Goal: Check status: Check status

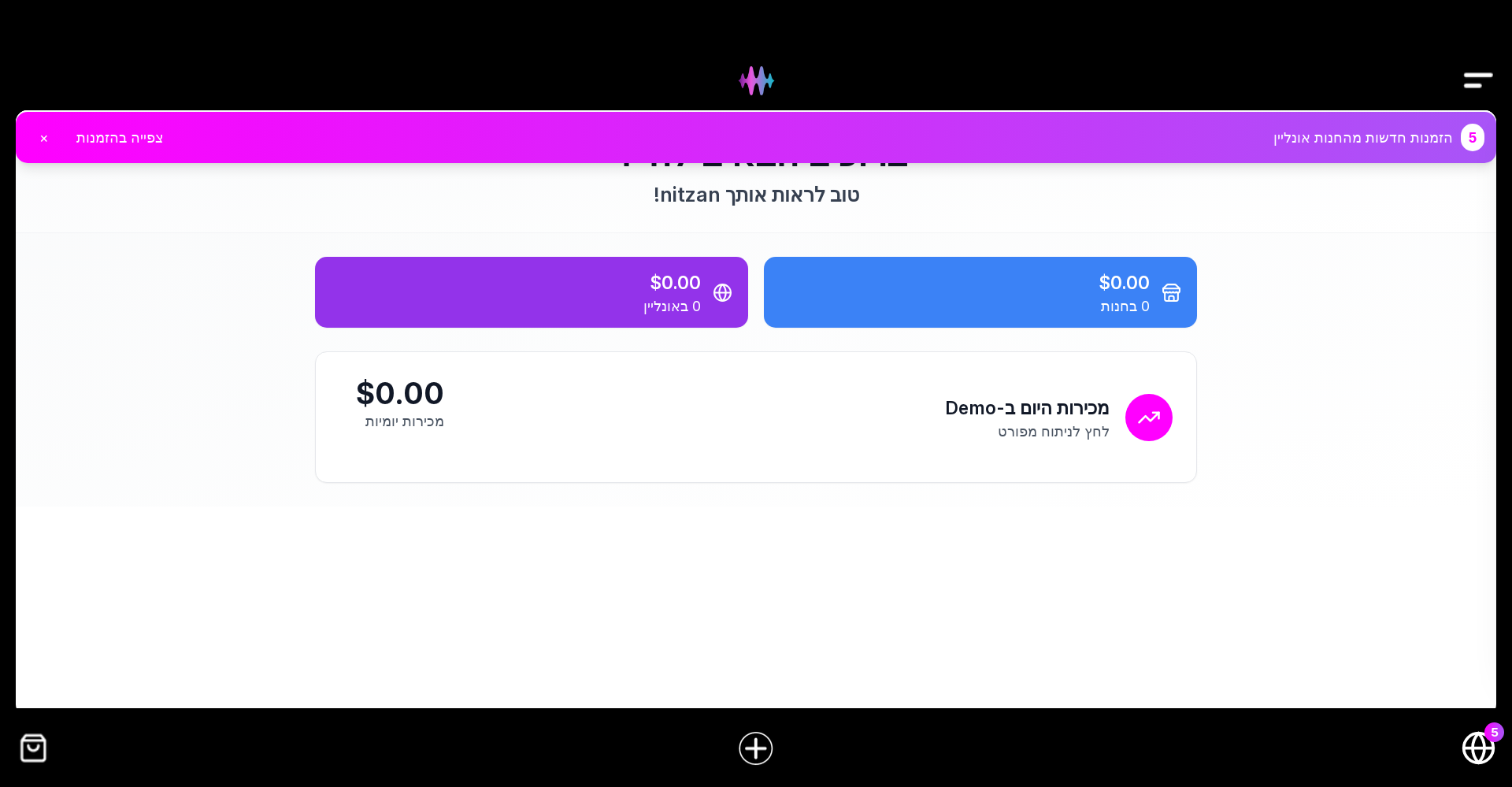
click at [1491, 750] on circle "חנות אונליין" at bounding box center [1478, 748] width 30 height 30
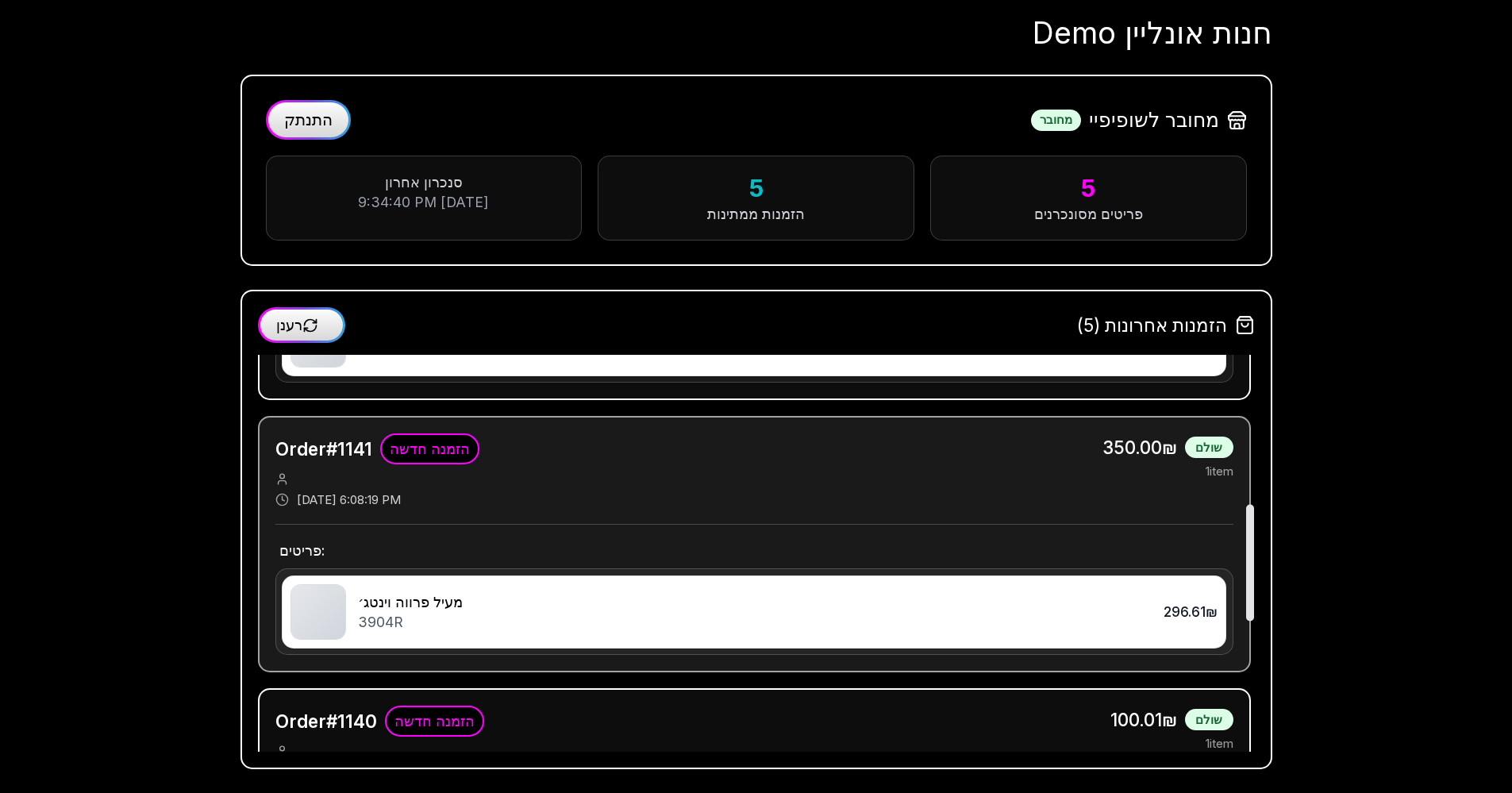
scroll to position [948, 0]
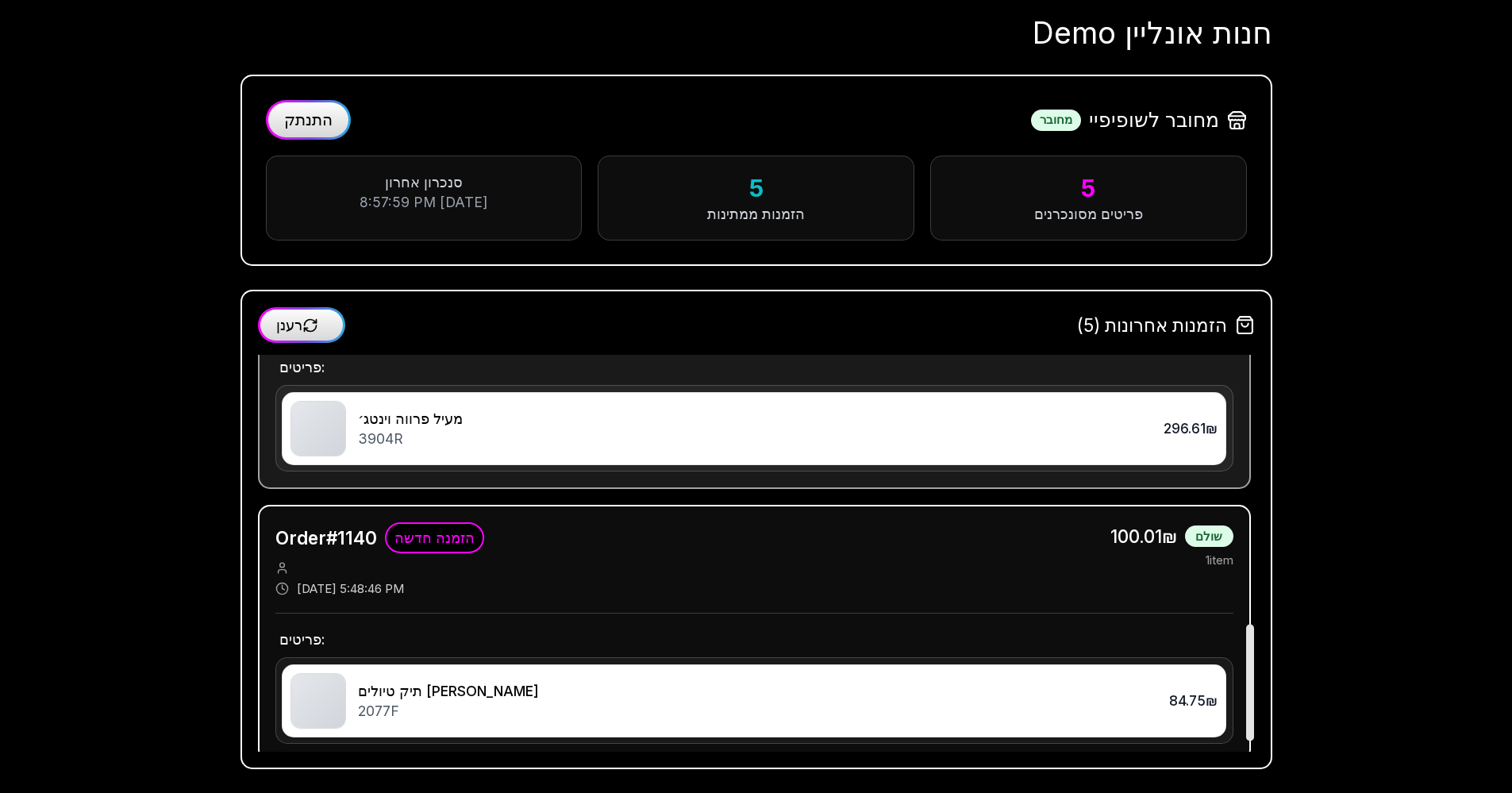
scroll to position [948, 0]
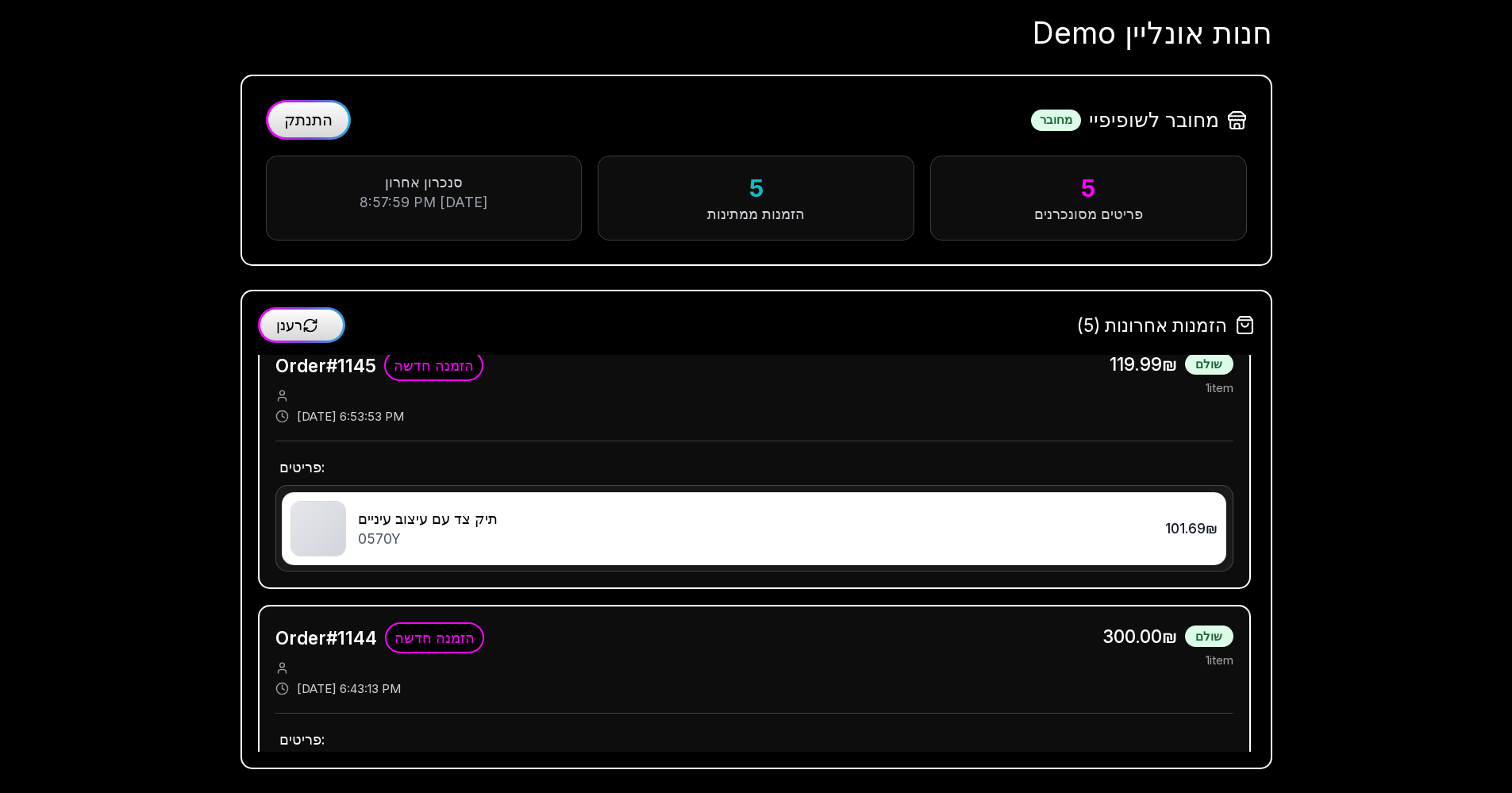
scroll to position [15, 0]
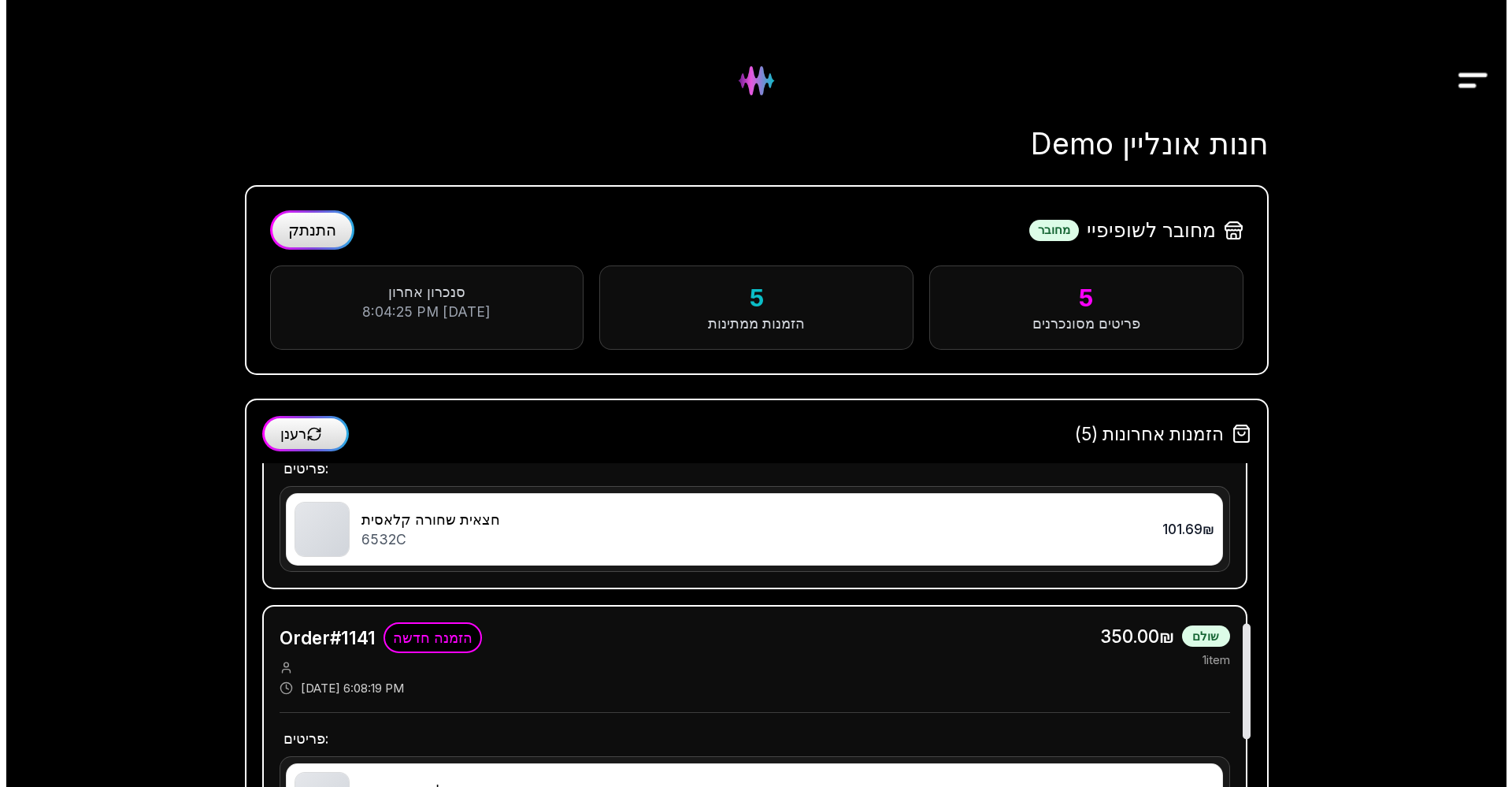
scroll to position [270, 0]
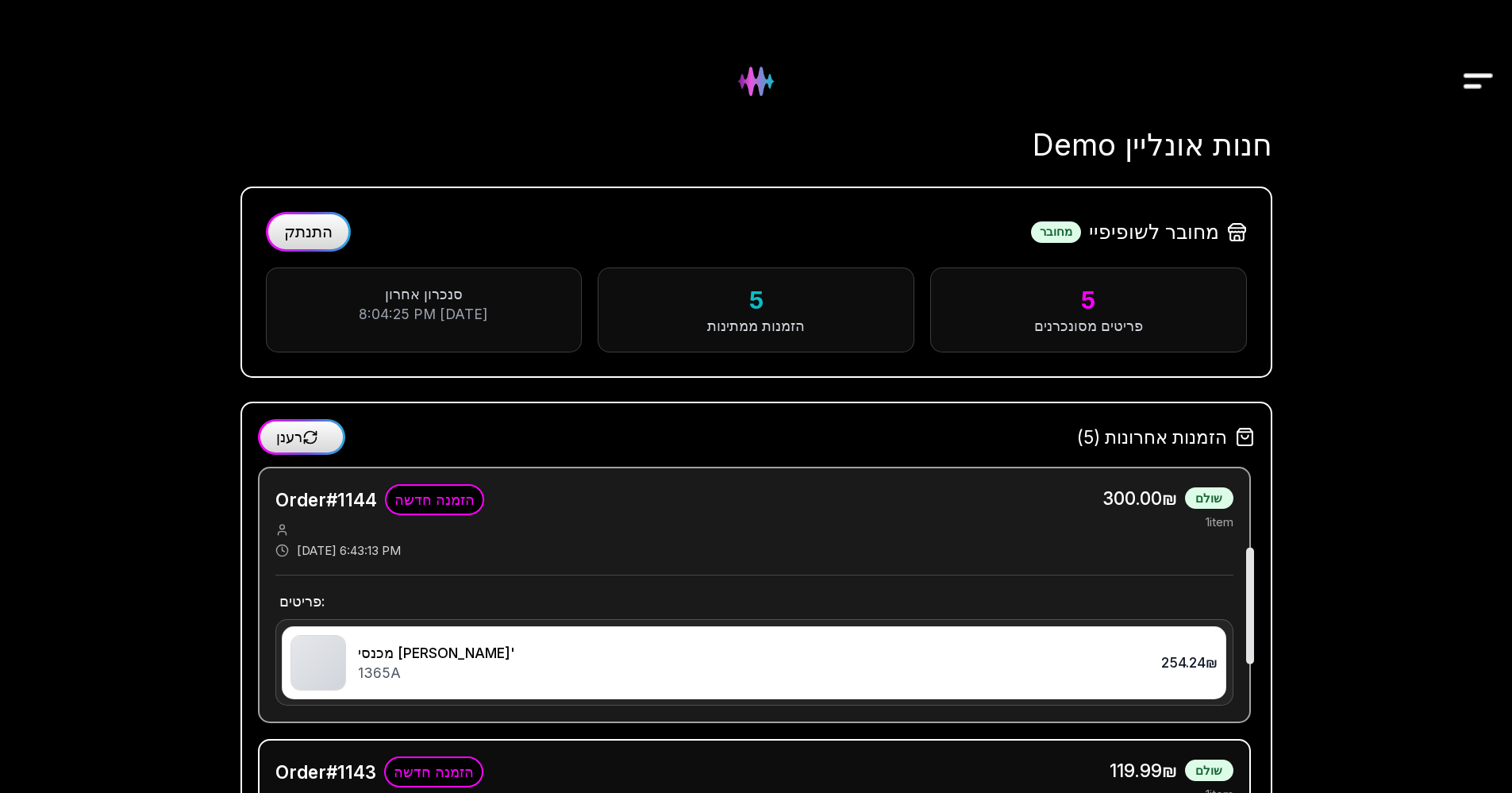
click at [539, 554] on div "Order # 1144 הזמנה חדשה הזמנה חדשה 9/4/2025, 6:43:13 PM 300.00₪ שולם 1 item" at bounding box center [755, 521] width 958 height 75
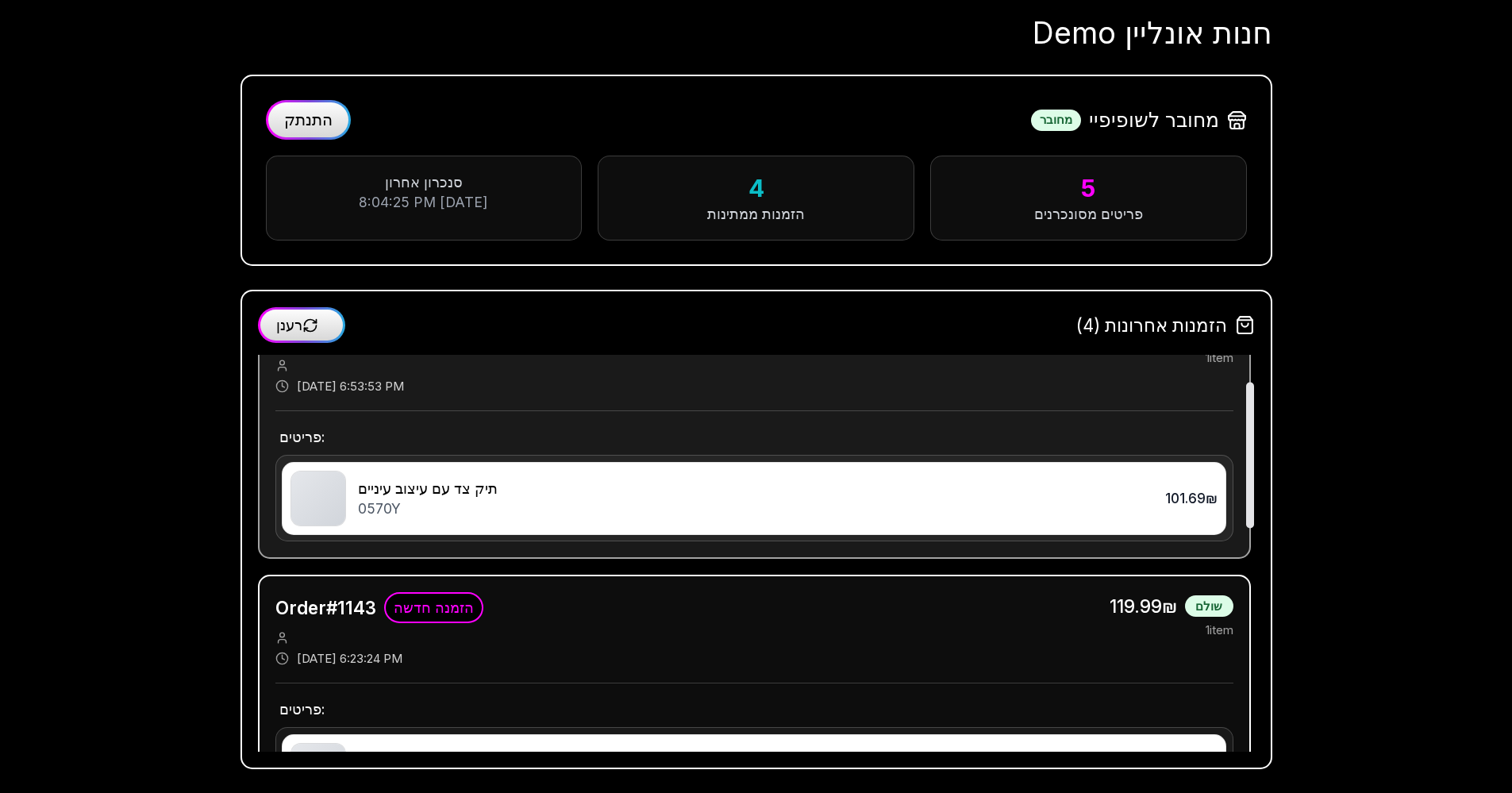
scroll to position [83, 0]
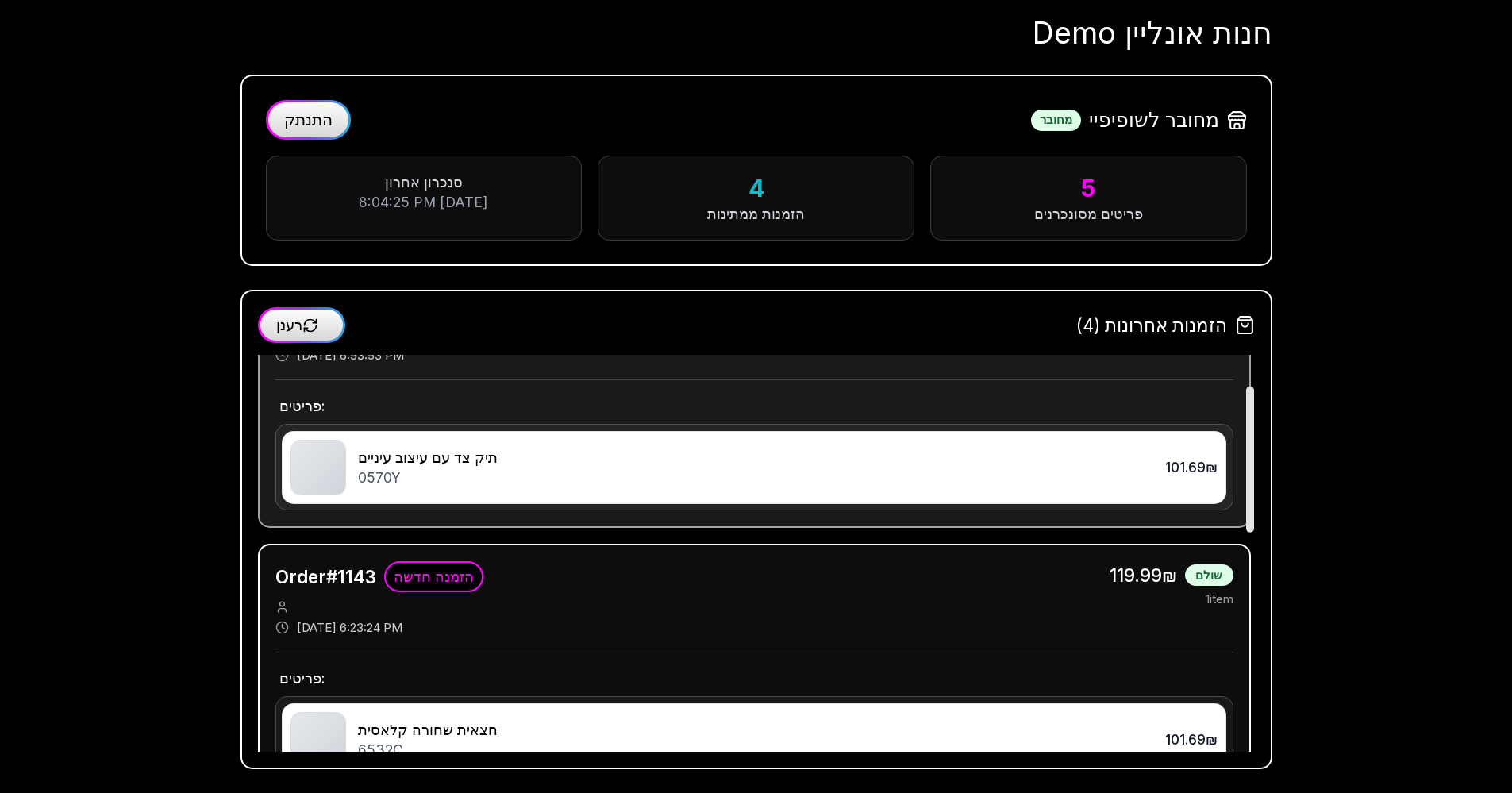
click at [571, 451] on div "תיק צד עם עיצוב עיניים" at bounding box center [752, 457] width 788 height 20
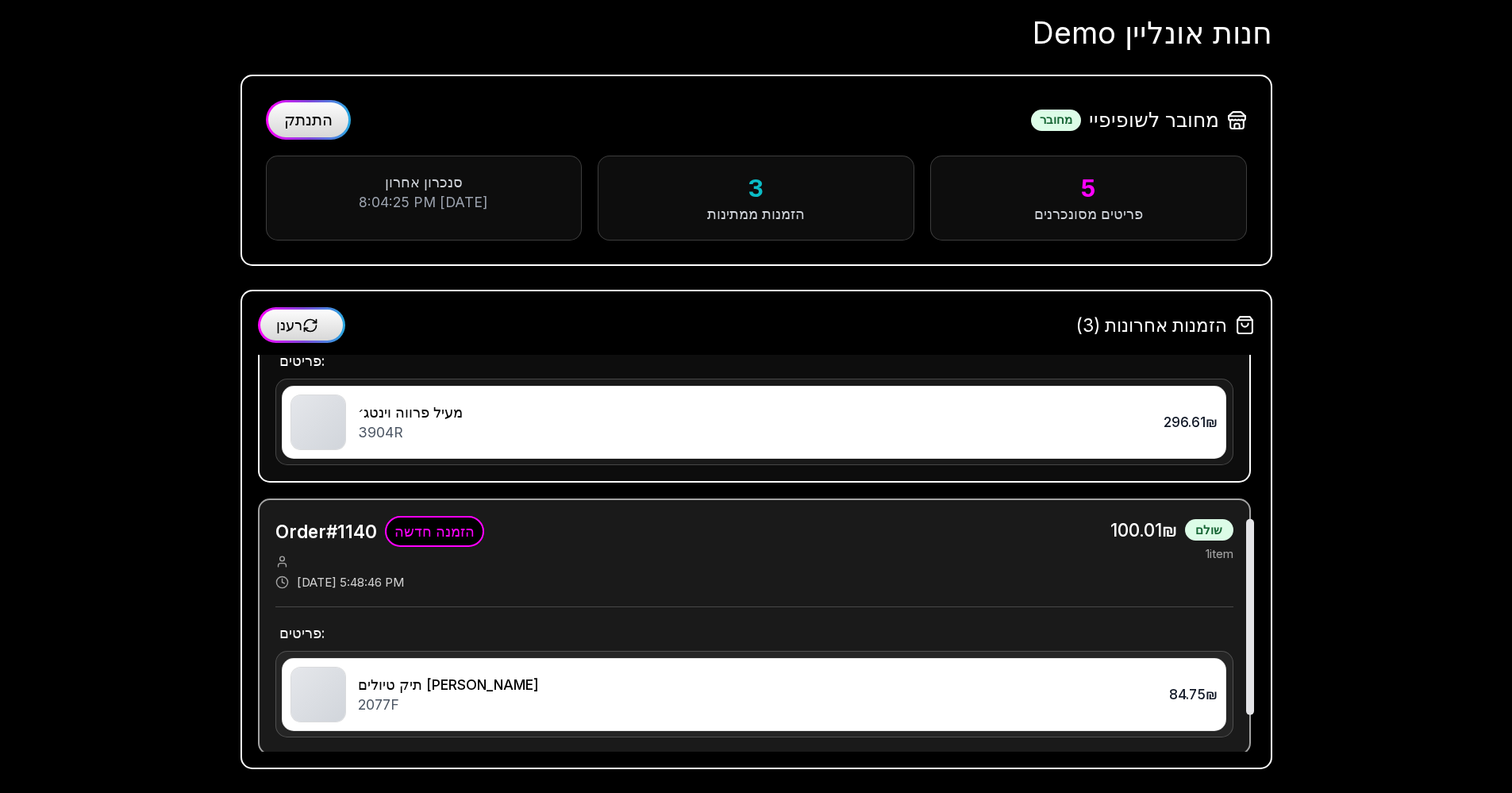
scroll to position [404, 0]
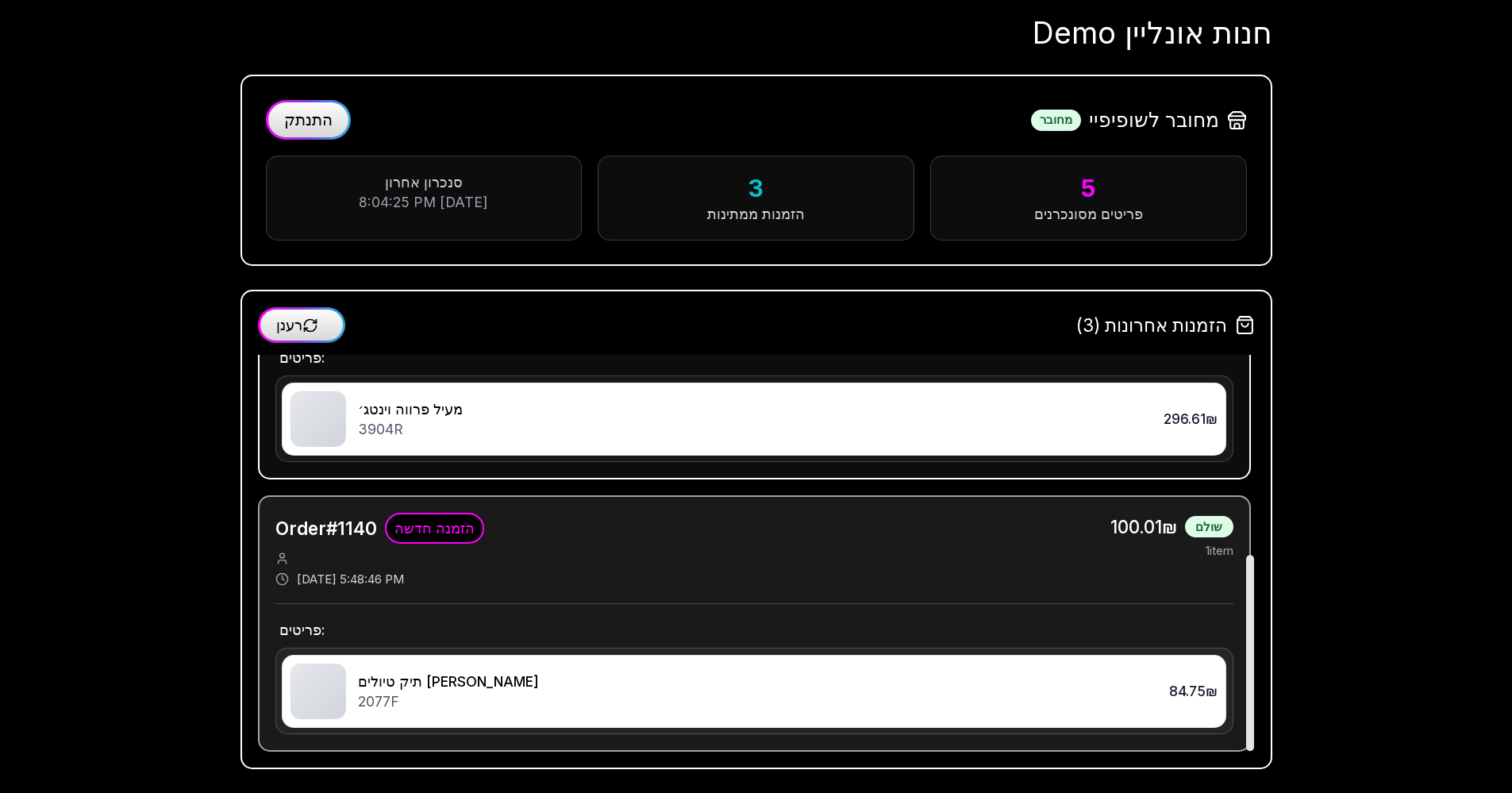
click at [634, 562] on div "Order # 1140 הזמנה חדשה הזמנה חדשה 9/4/2025, 5:48:46 PM 100.01₪ שולם 1 item" at bounding box center [755, 549] width 958 height 75
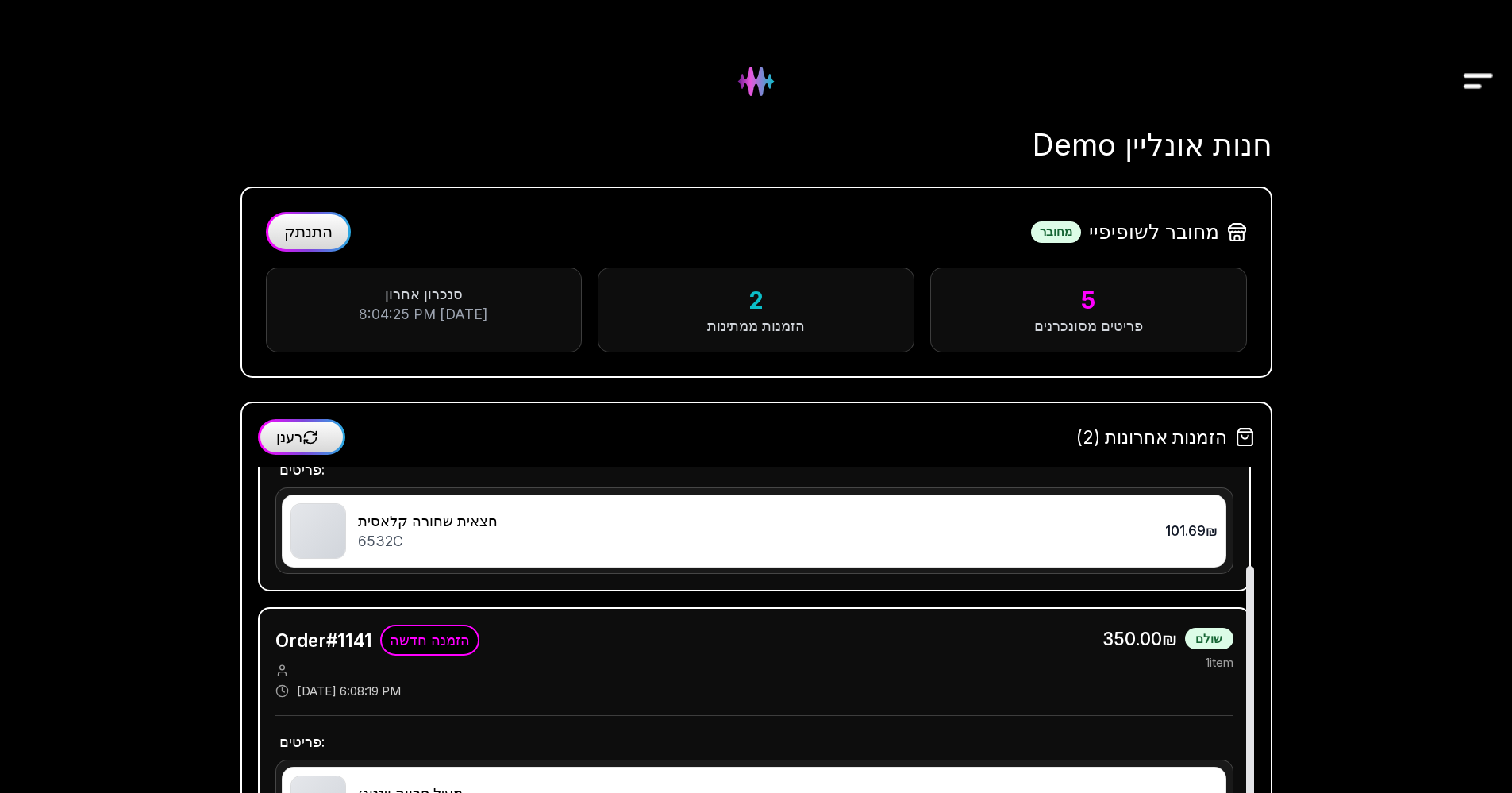
click at [565, 456] on div "הזמנות אחרונות (2) רענן Order # 1143 הזמנה חדשה הזמנה חדשה 9/4/2025, 6:23:24 PM…" at bounding box center [756, 641] width 997 height 445
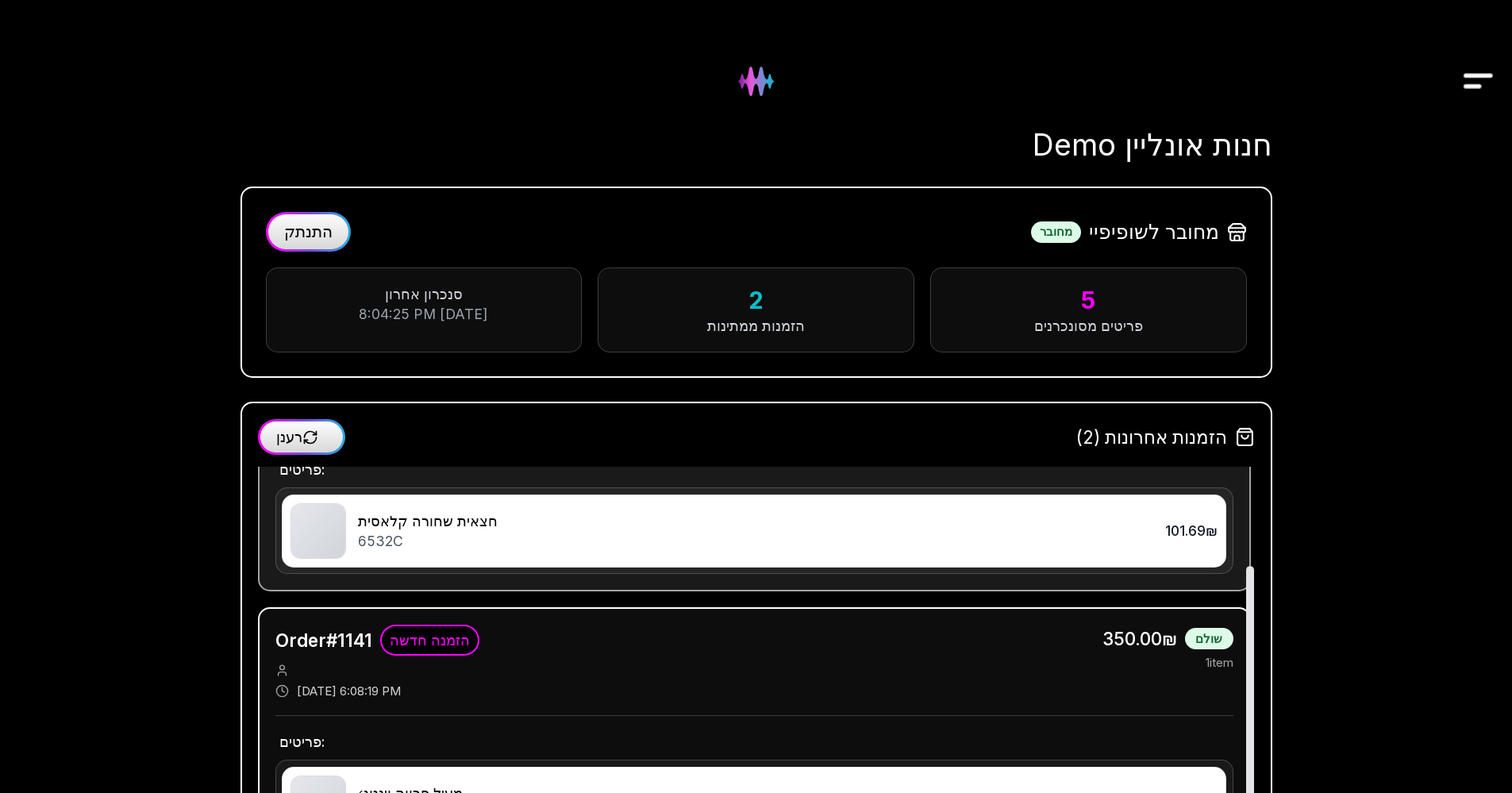
click at [566, 548] on div "6532C" at bounding box center [752, 540] width 788 height 20
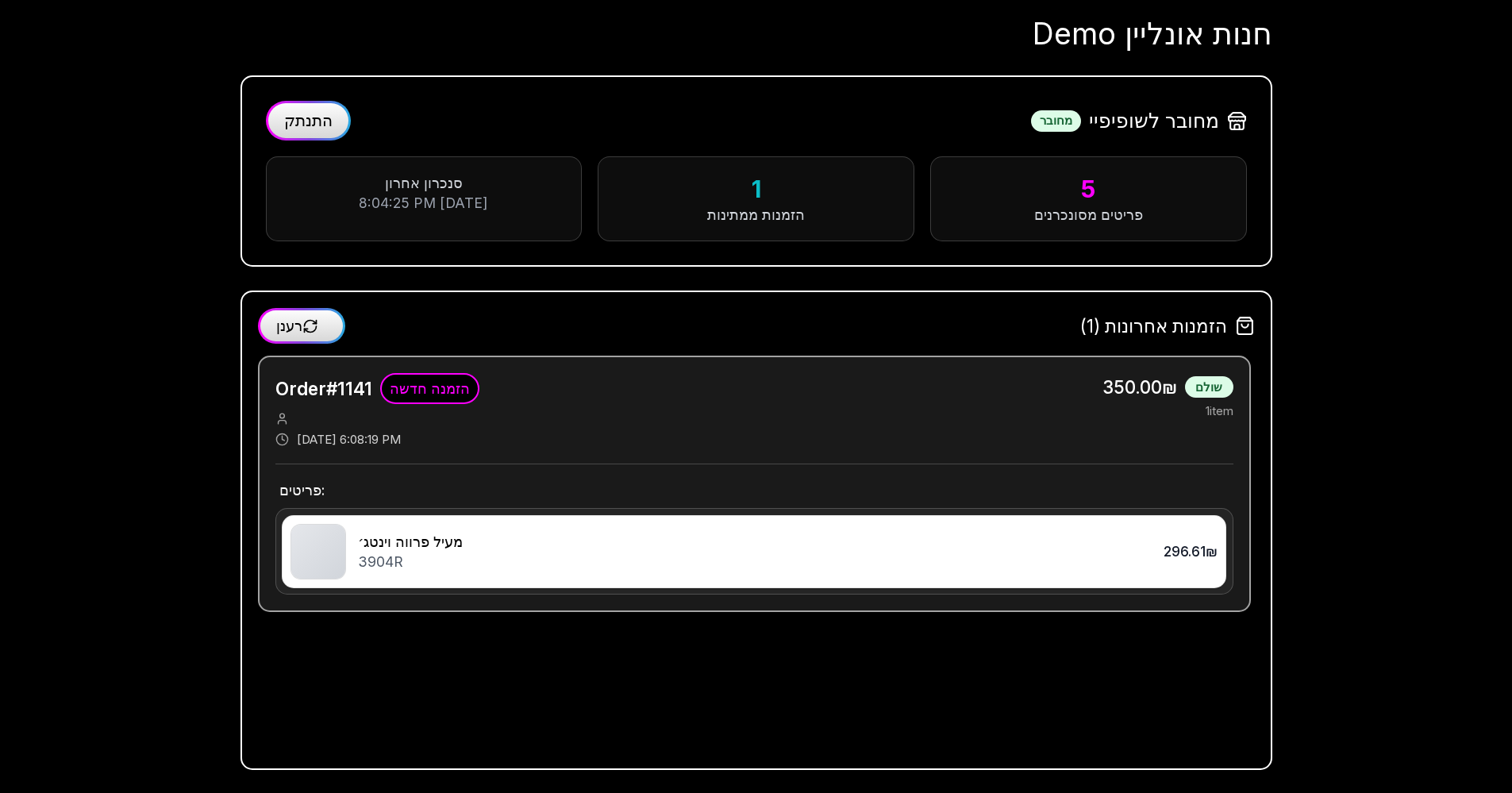
scroll to position [111, 0]
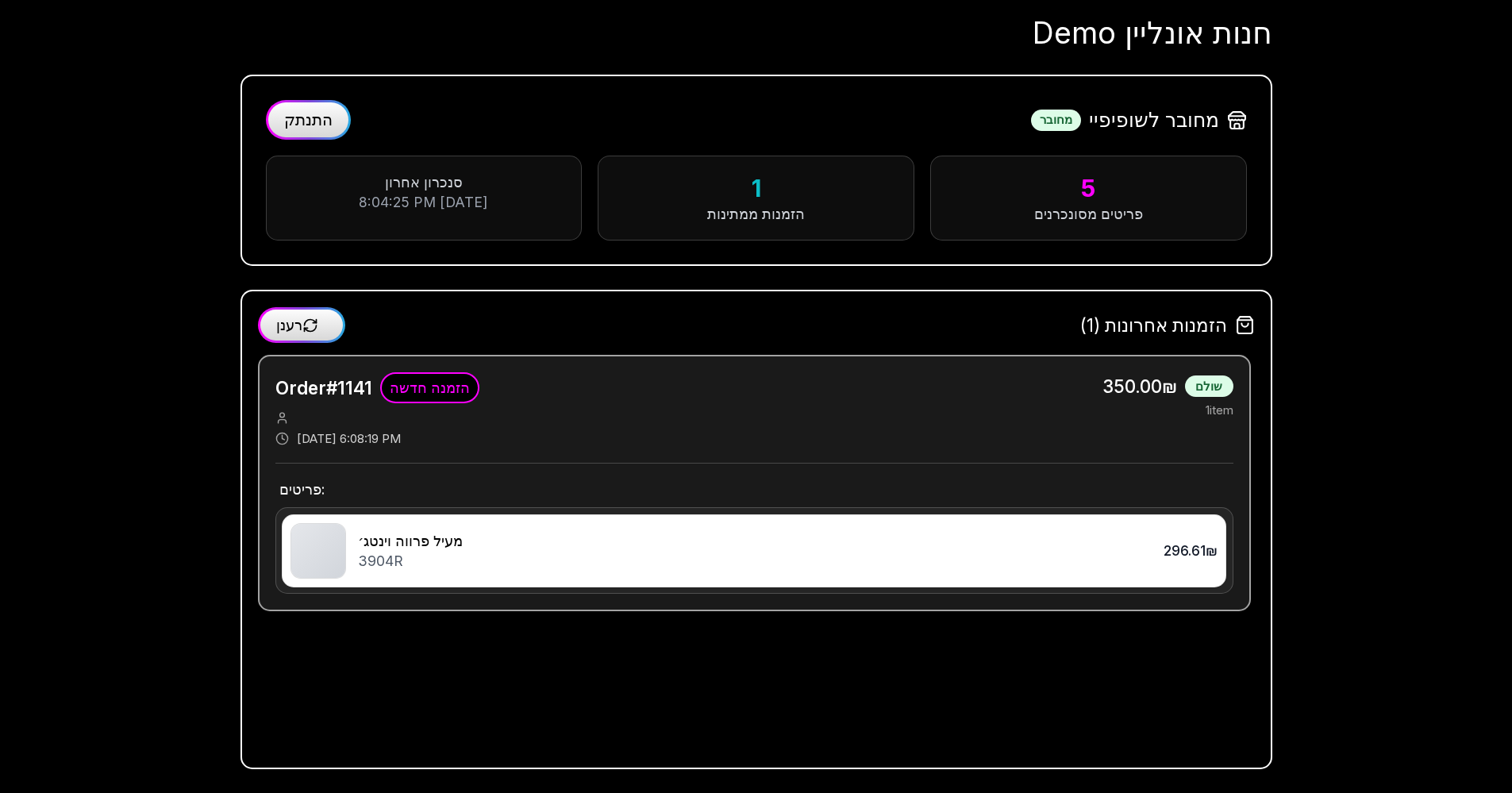
click at [510, 470] on div "Order # 1141 הזמנה חדשה הזמנה חדשה 9/4/2025, 6:08:19 PM 350.00₪ שולם 1 item פרי…" at bounding box center [754, 482] width 993 height 256
